Goal: Navigation & Orientation: Find specific page/section

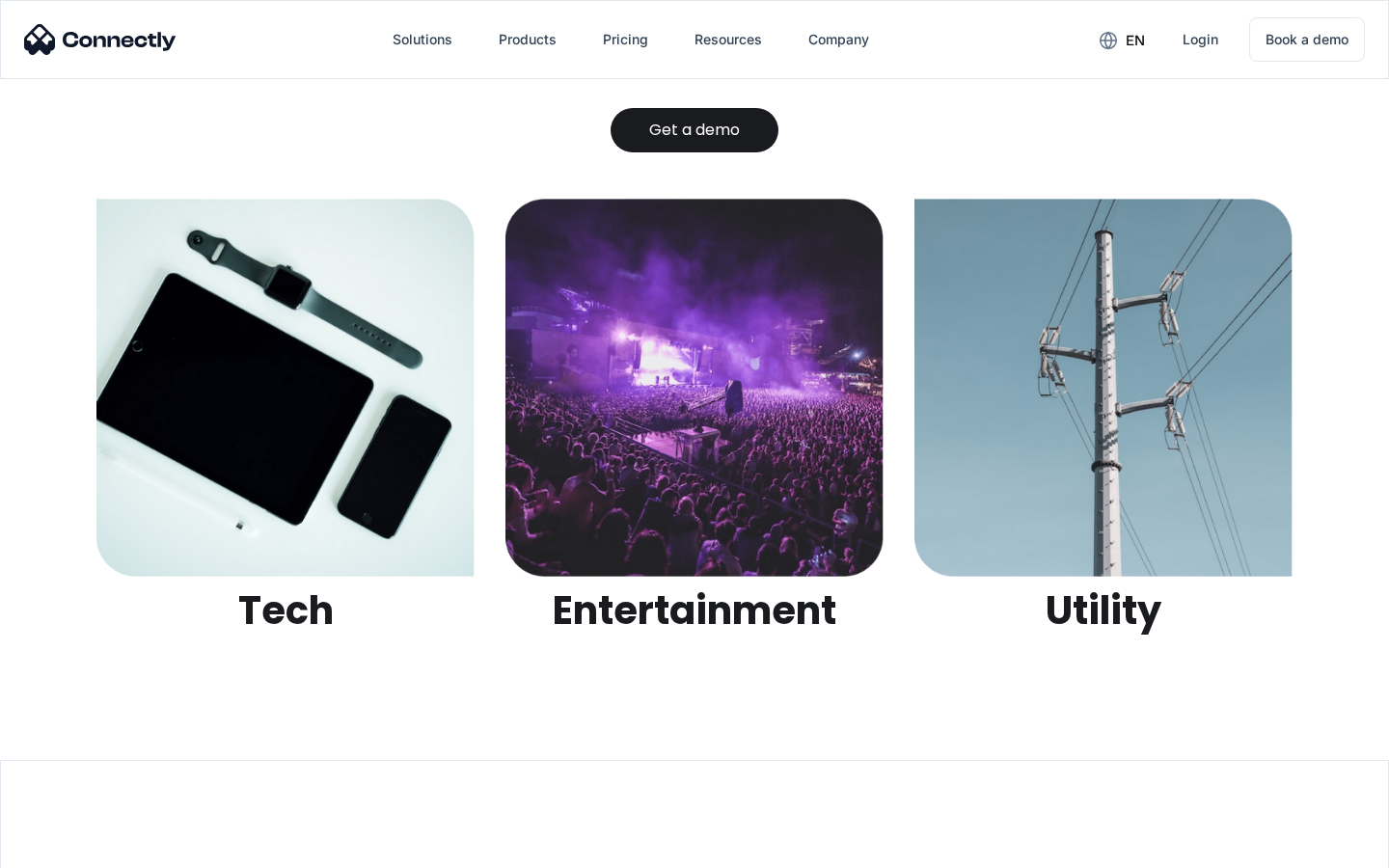
scroll to position [6083, 0]
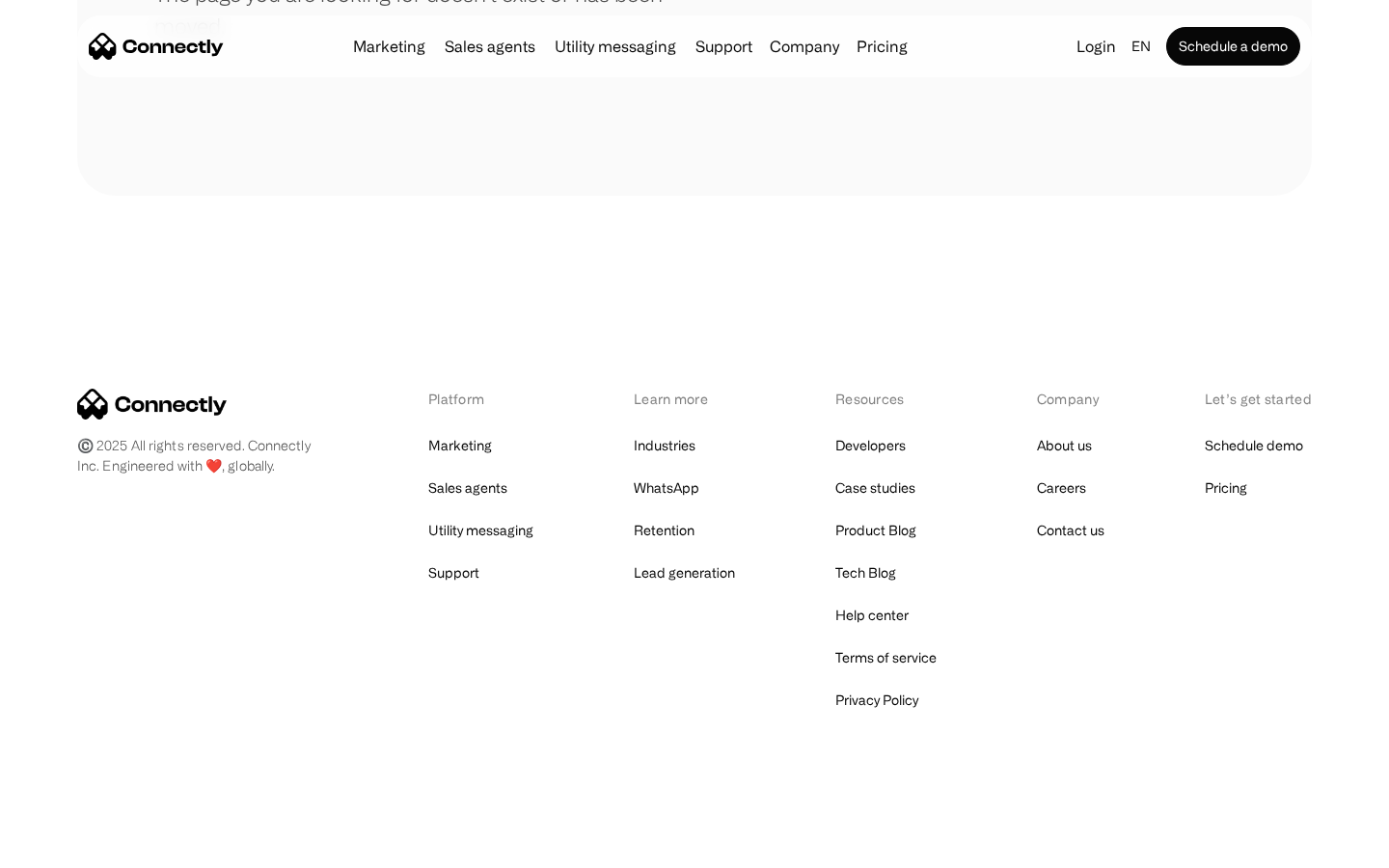
scroll to position [352, 0]
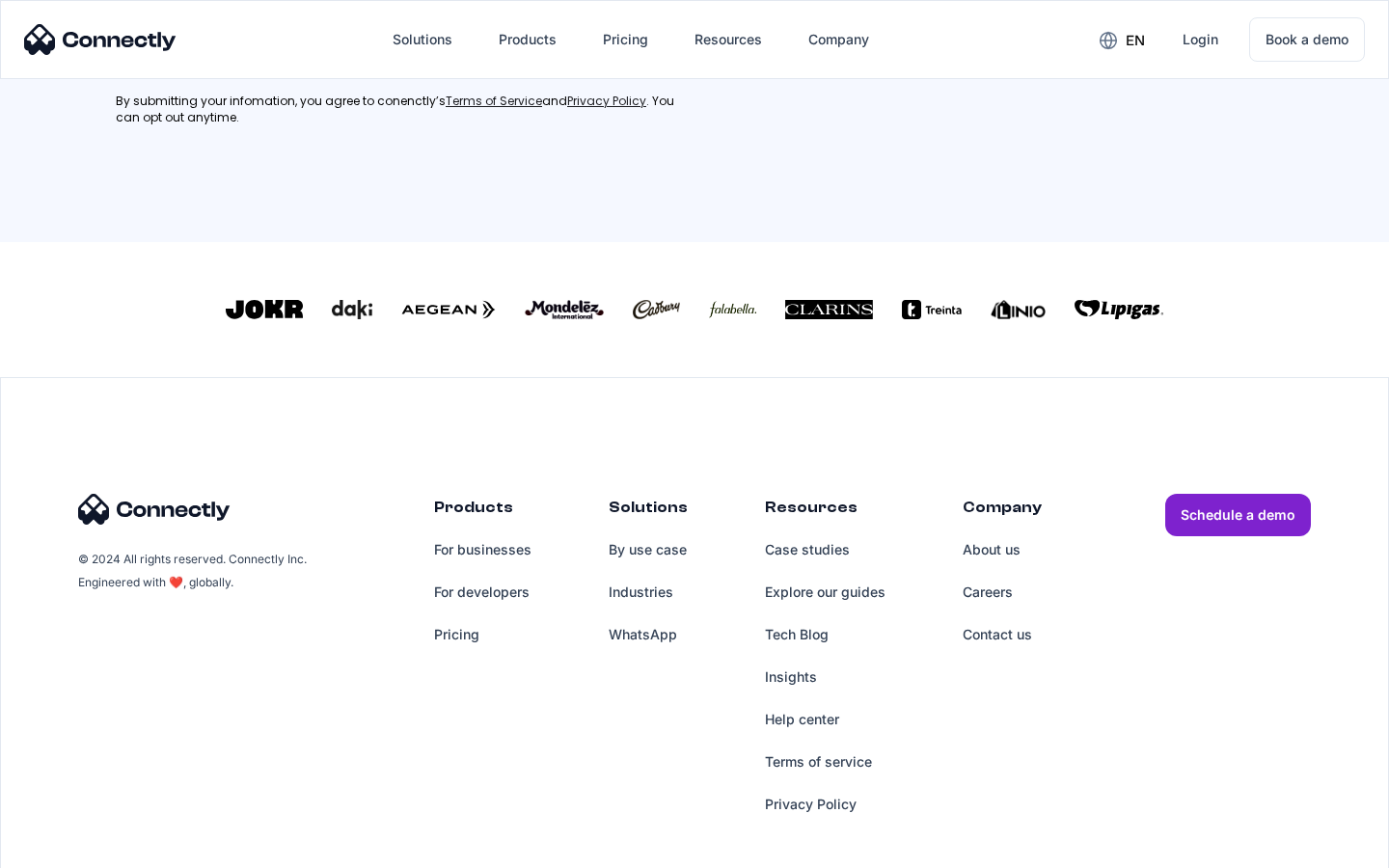
scroll to position [505, 0]
